Goal: Book appointment/travel/reservation

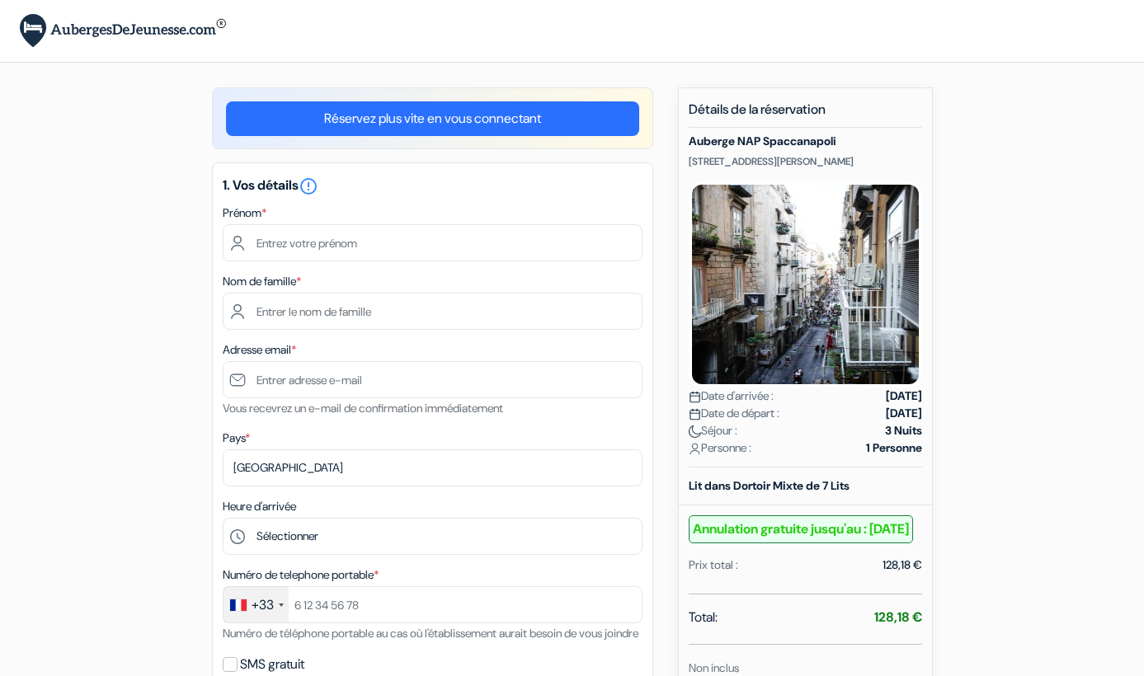
click at [393, 118] on link "Réservez plus vite en vous connectant" at bounding box center [432, 118] width 413 height 35
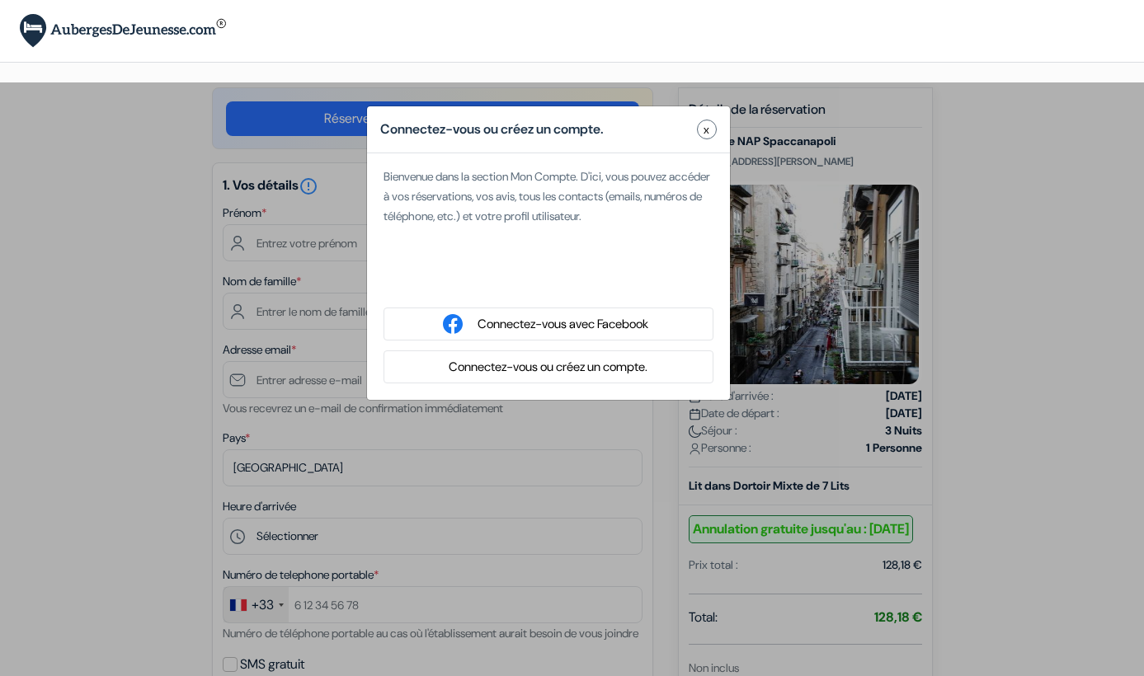
click at [533, 279] on div "Se connecter avec Google. S'ouvre dans un nouvel onglet." at bounding box center [548, 281] width 330 height 36
click at [486, 272] on div "Se connecter avec Google. S'ouvre dans un nouvel onglet." at bounding box center [548, 281] width 330 height 36
type input "Luc"
type input "Muscillo"
type input "[EMAIL_ADDRESS][DOMAIN_NAME]"
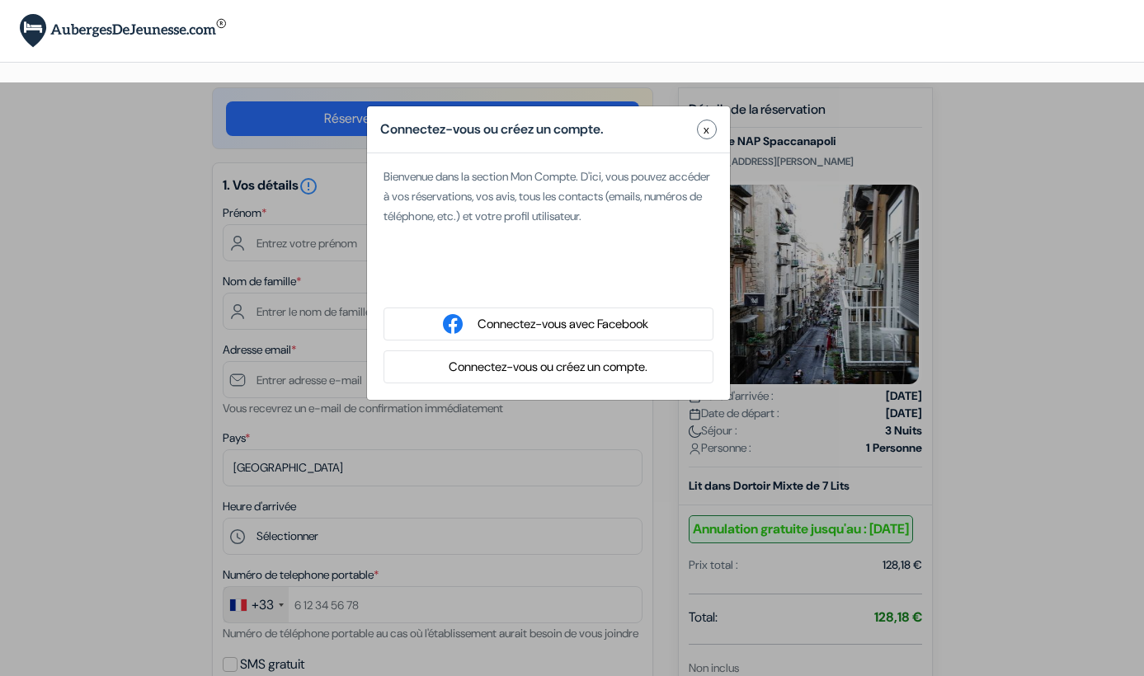
select select
type input "6 83 57 69 37"
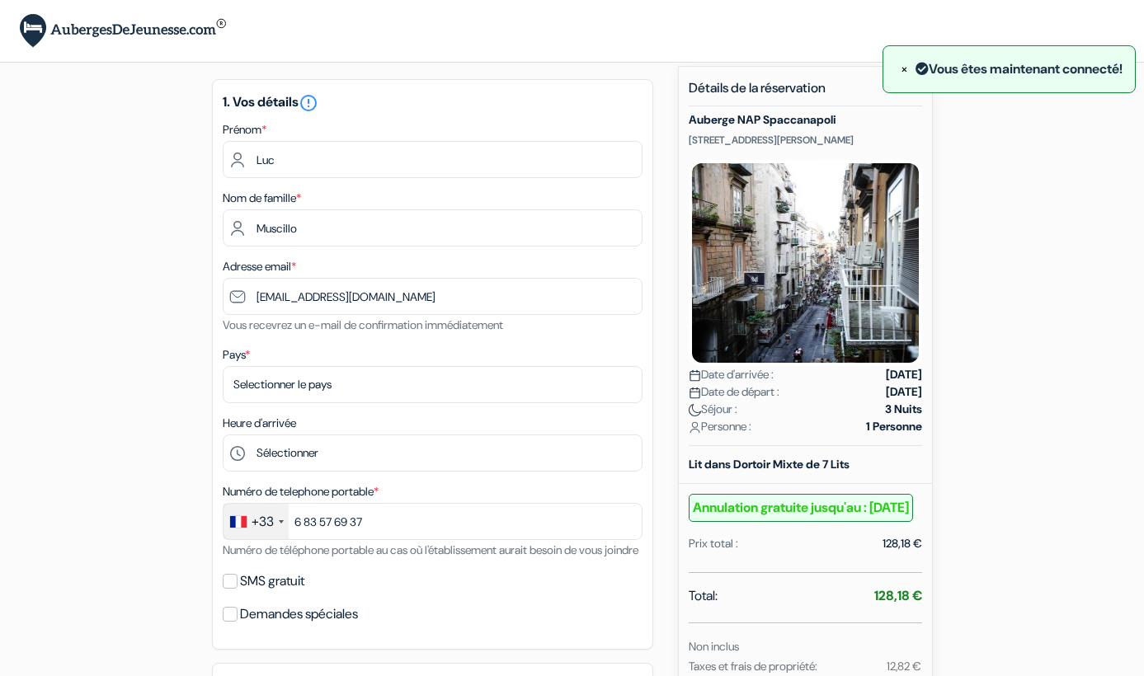
scroll to position [24, 0]
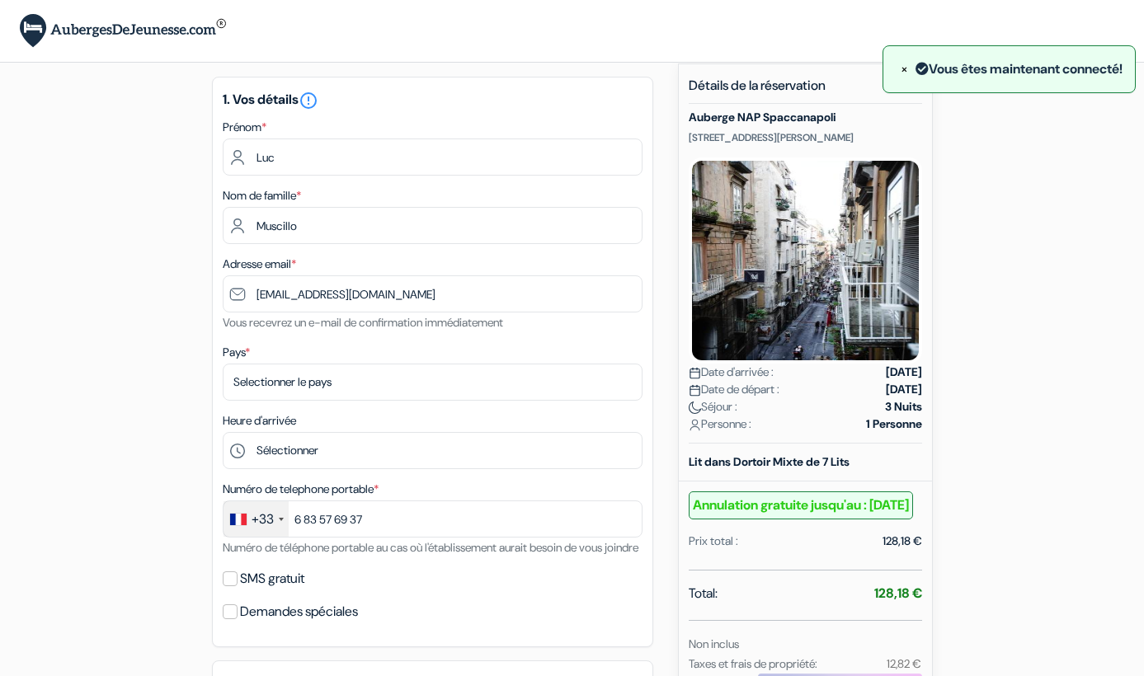
click at [256, 590] on label "SMS gratuit" at bounding box center [272, 578] width 64 height 23
click at [237, 586] on input "SMS gratuit" at bounding box center [230, 578] width 15 height 15
checkbox input "true"
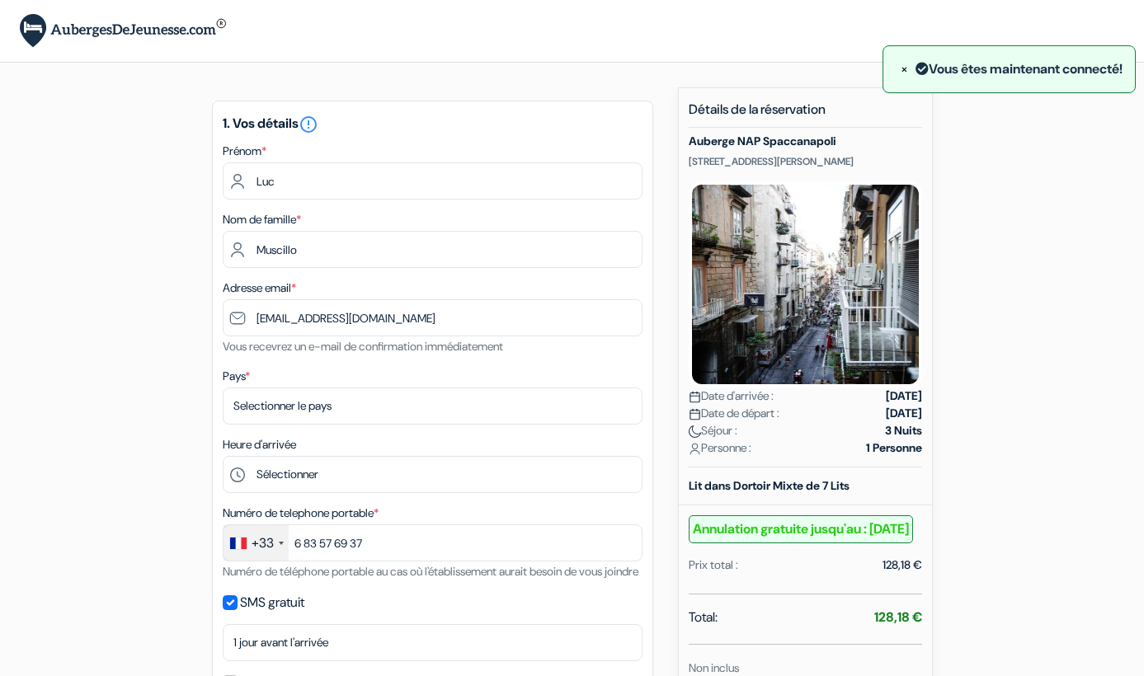
scroll to position [0, 0]
select select "fr"
